Goal: Task Accomplishment & Management: Manage account settings

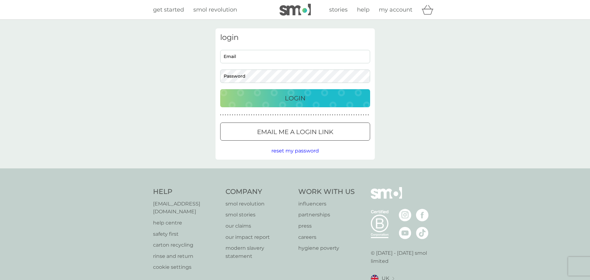
click at [404, 11] on span "my account" at bounding box center [395, 9] width 33 height 7
click at [241, 58] on input "Email" at bounding box center [295, 56] width 150 height 13
type input "kistigris2010@gmail.com"
click at [298, 152] on span "reset my password" at bounding box center [294, 151] width 47 height 6
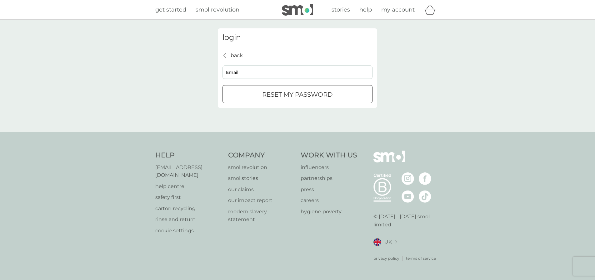
click at [250, 72] on input "Email" at bounding box center [297, 72] width 150 height 13
type input "kistigris2010@gmail.com"
click at [296, 94] on div "submit" at bounding box center [297, 94] width 3 height 3
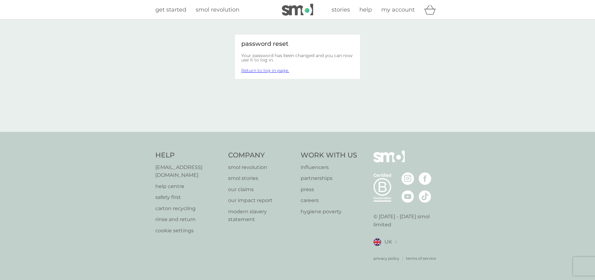
click at [398, 8] on span "my account" at bounding box center [397, 9] width 33 height 7
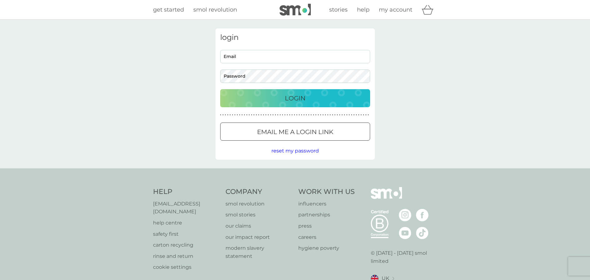
click at [401, 12] on span "my account" at bounding box center [395, 9] width 33 height 7
click at [250, 54] on input "Email" at bounding box center [295, 56] width 150 height 13
paste input "kistigris2010@gmail.com"
type input "kistigris2010@gmail.com"
click at [299, 101] on p "Login" at bounding box center [295, 98] width 21 height 10
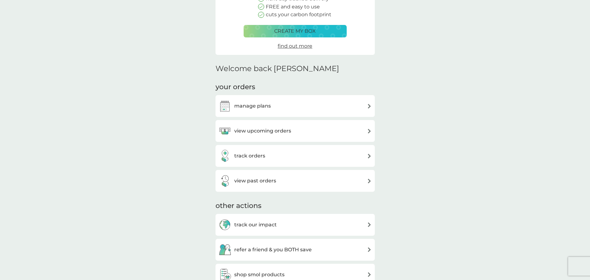
click at [288, 131] on h3 "view upcoming orders" at bounding box center [262, 131] width 57 height 8
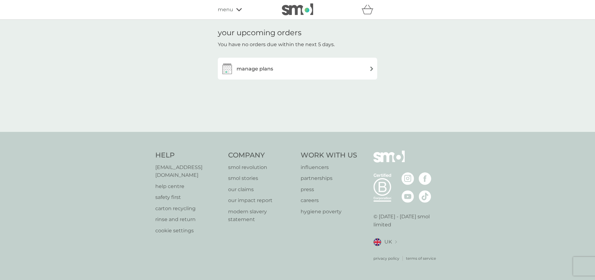
click at [269, 69] on h3 "manage plans" at bounding box center [254, 69] width 37 height 8
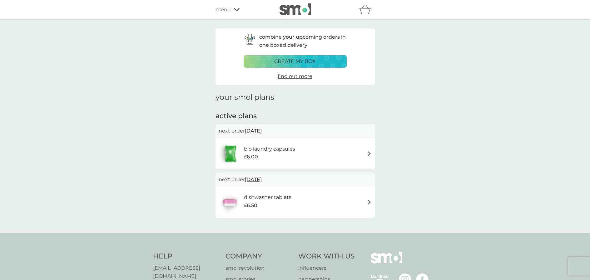
click at [319, 200] on div "dishwasher tablets £6.50" at bounding box center [295, 203] width 153 height 22
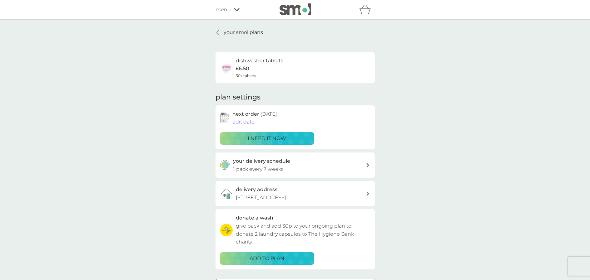
click at [279, 137] on p "i need it now" at bounding box center [267, 139] width 38 height 8
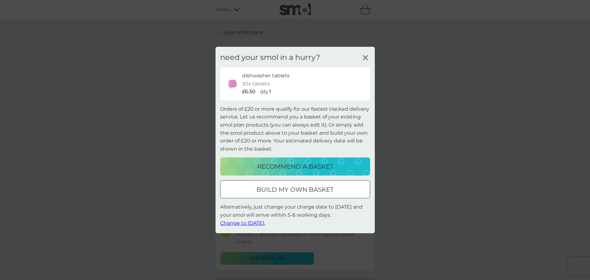
click at [317, 168] on p "recommend a basket" at bounding box center [295, 167] width 76 height 10
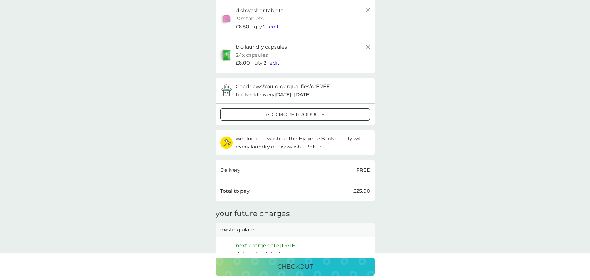
scroll to position [62, 0]
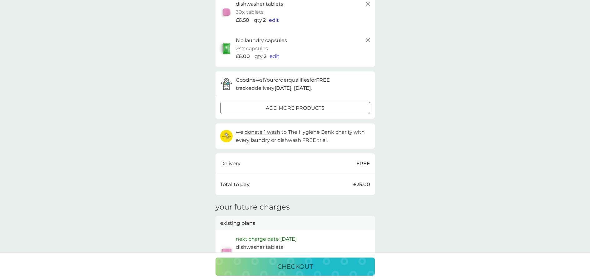
click at [324, 268] on div "checkout" at bounding box center [295, 267] width 147 height 10
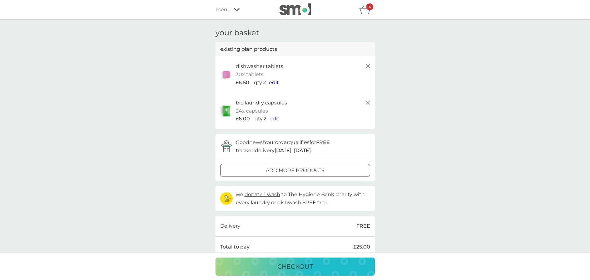
click at [368, 103] on line at bounding box center [368, 103] width 4 height 4
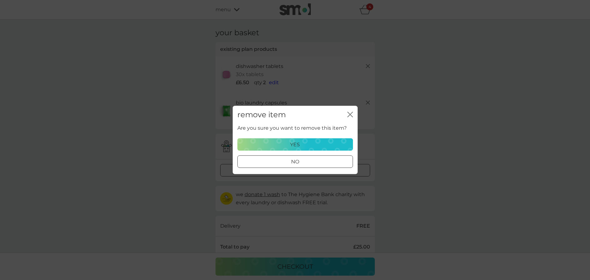
click at [324, 143] on div "yes" at bounding box center [294, 145] width 107 height 8
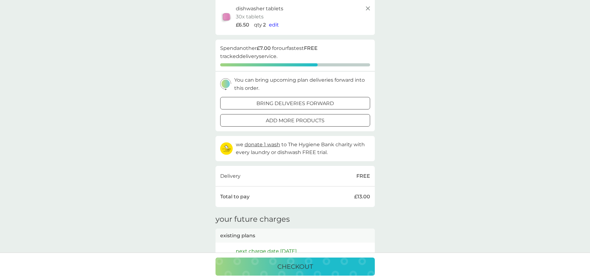
scroll to position [62, 0]
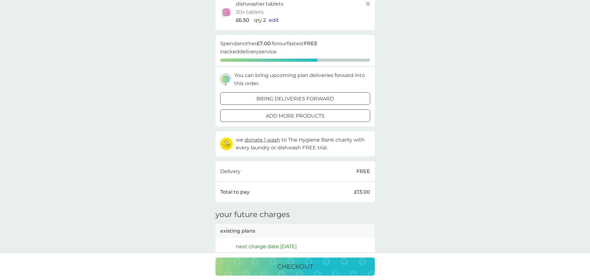
click at [296, 265] on p "checkout" at bounding box center [295, 267] width 36 height 10
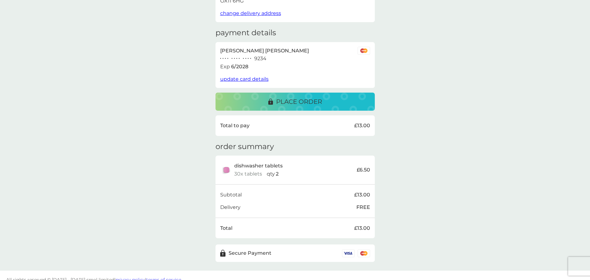
scroll to position [83, 0]
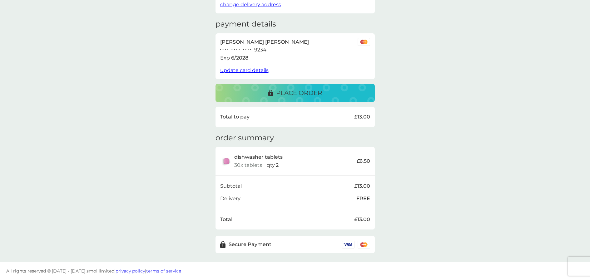
click at [317, 92] on p "place order" at bounding box center [299, 93] width 46 height 10
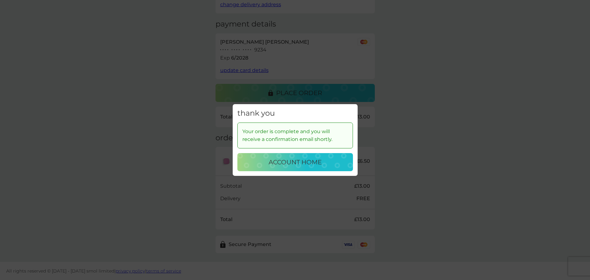
click at [311, 161] on p "account home" at bounding box center [295, 162] width 53 height 10
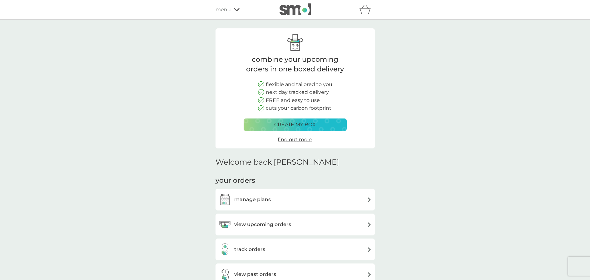
scroll to position [62, 0]
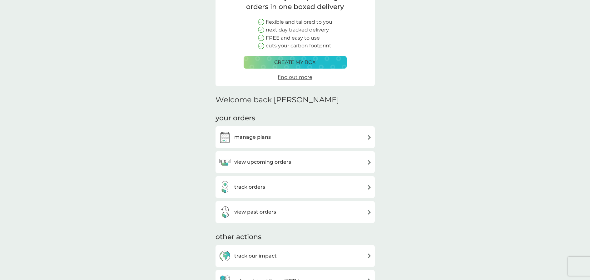
click at [296, 162] on div "view upcoming orders" at bounding box center [295, 162] width 153 height 12
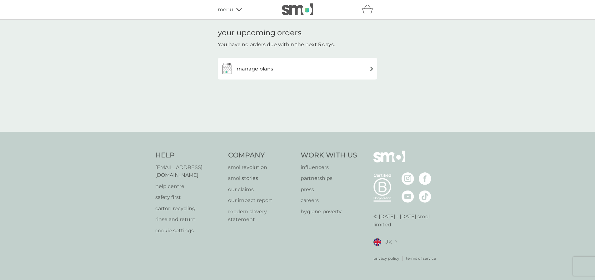
click at [271, 73] on div "manage plans" at bounding box center [247, 68] width 52 height 12
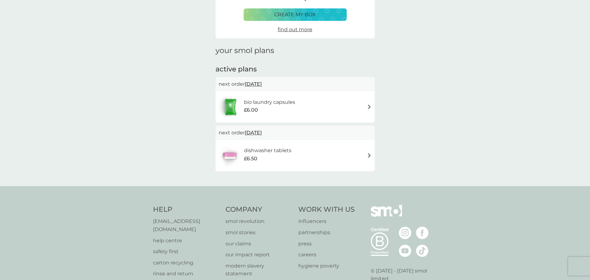
scroll to position [62, 0]
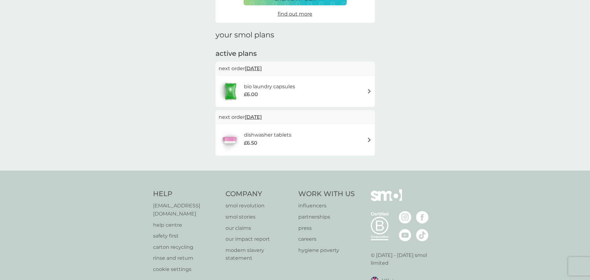
click at [368, 140] on img at bounding box center [369, 140] width 5 height 5
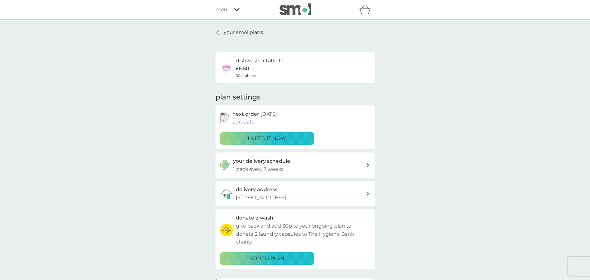
click at [324, 166] on div "your delivery schedule 1 pack every 7 weeks" at bounding box center [299, 165] width 133 height 16
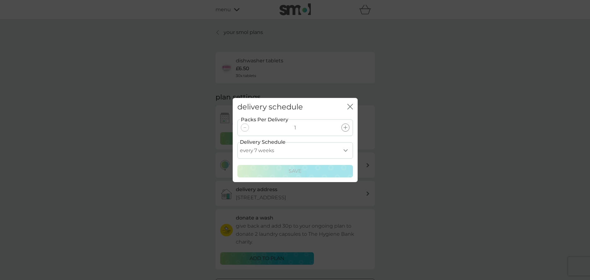
click at [283, 153] on select "every 1 week every 2 weeks every 3 weeks every 4 weeks every 5 weeks every 6 we…" at bounding box center [295, 150] width 116 height 17
select select "112"
click at [237, 142] on select "every 1 week every 2 weeks every 3 weeks every 4 weeks every 5 weeks every 6 we…" at bounding box center [295, 150] width 116 height 17
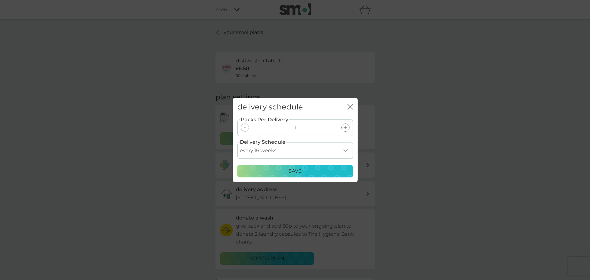
click at [317, 171] on div "Save" at bounding box center [294, 171] width 107 height 8
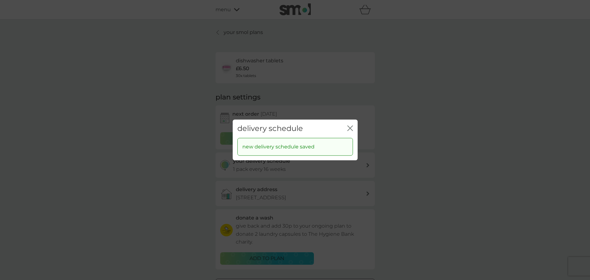
click at [352, 129] on icon "close" at bounding box center [350, 129] width 6 height 6
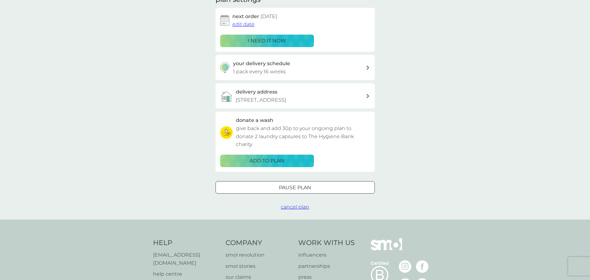
scroll to position [125, 0]
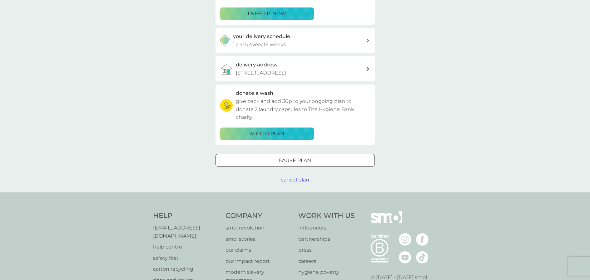
click at [314, 161] on div "Pause plan" at bounding box center [295, 161] width 159 height 8
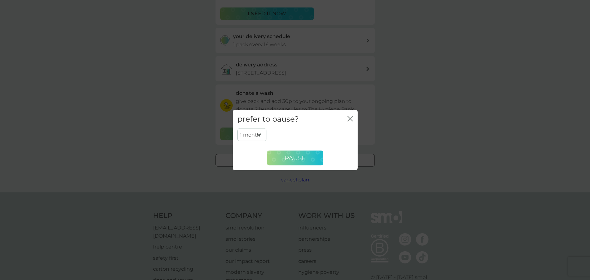
click at [299, 158] on span "Pause" at bounding box center [294, 157] width 21 height 7
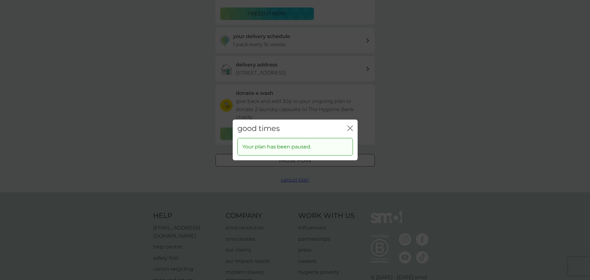
click at [352, 129] on icon "close" at bounding box center [350, 129] width 6 height 6
